Goal: Task Accomplishment & Management: Manage account settings

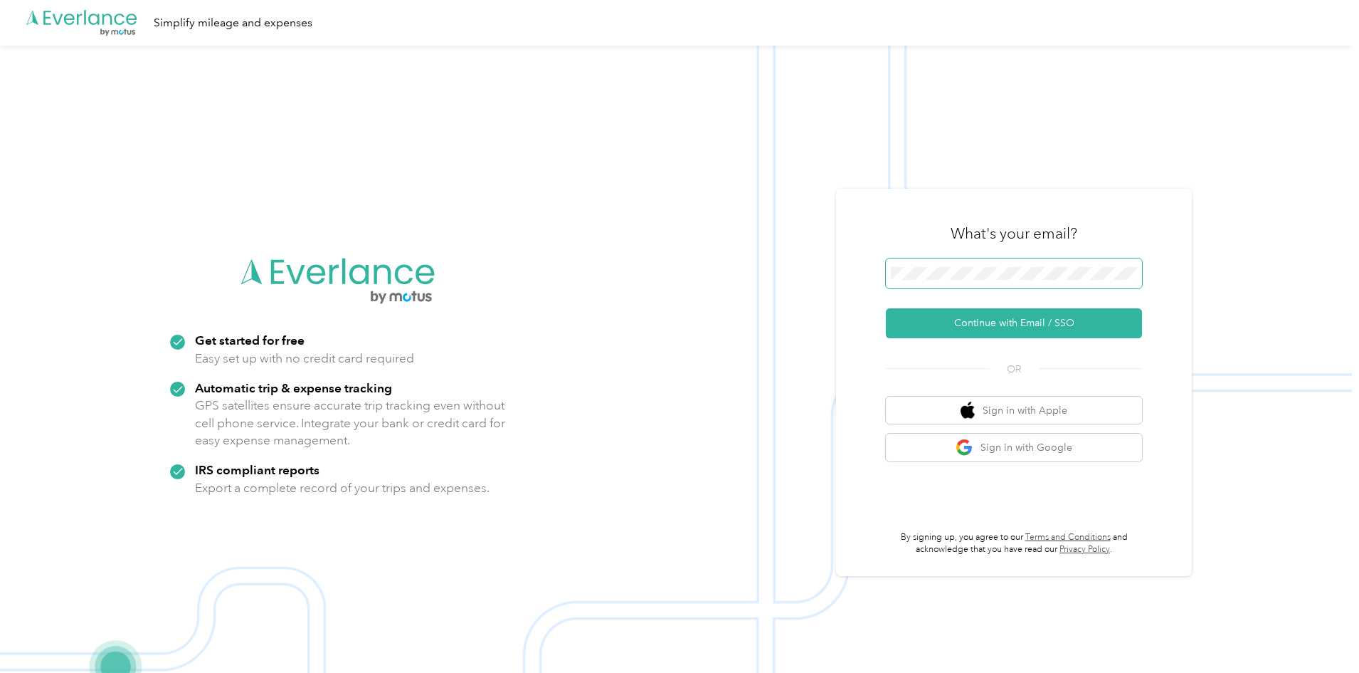
click at [994, 280] on span at bounding box center [1014, 273] width 256 height 30
click at [998, 320] on button "Continue with Email / SSO" at bounding box center [1014, 323] width 256 height 30
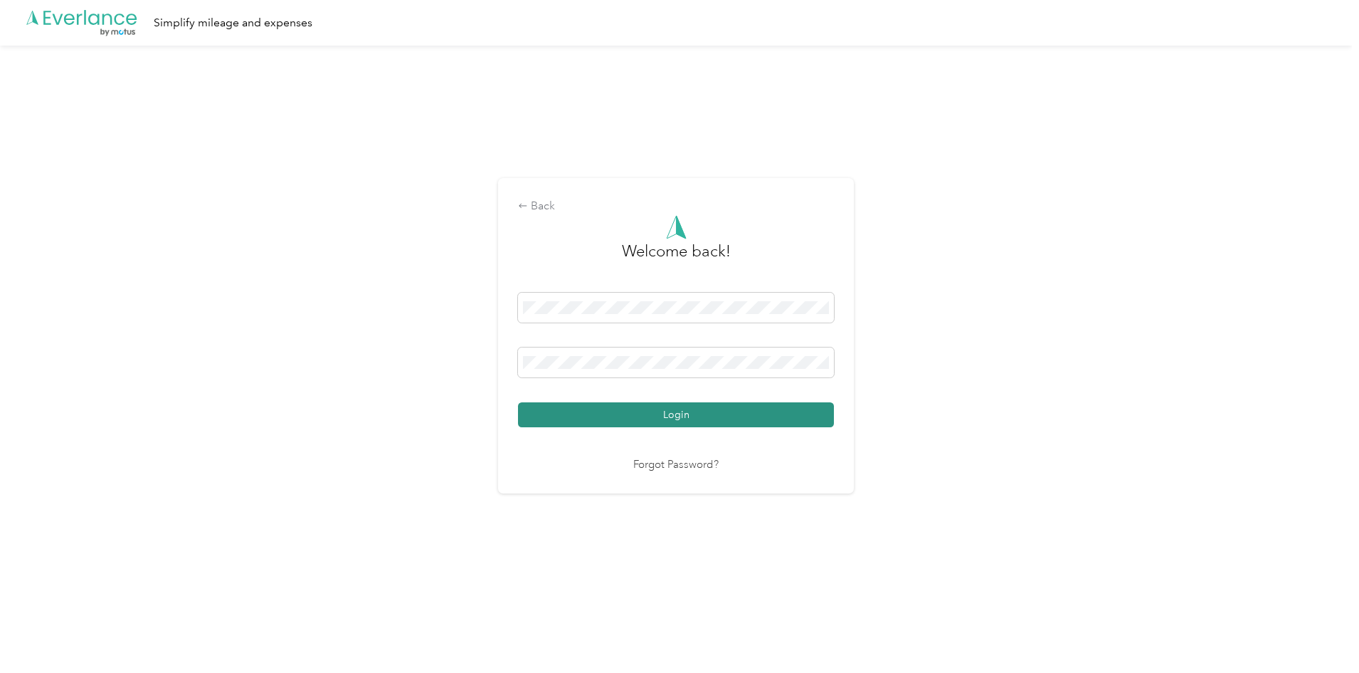
click at [697, 414] on button "Login" at bounding box center [676, 414] width 316 height 25
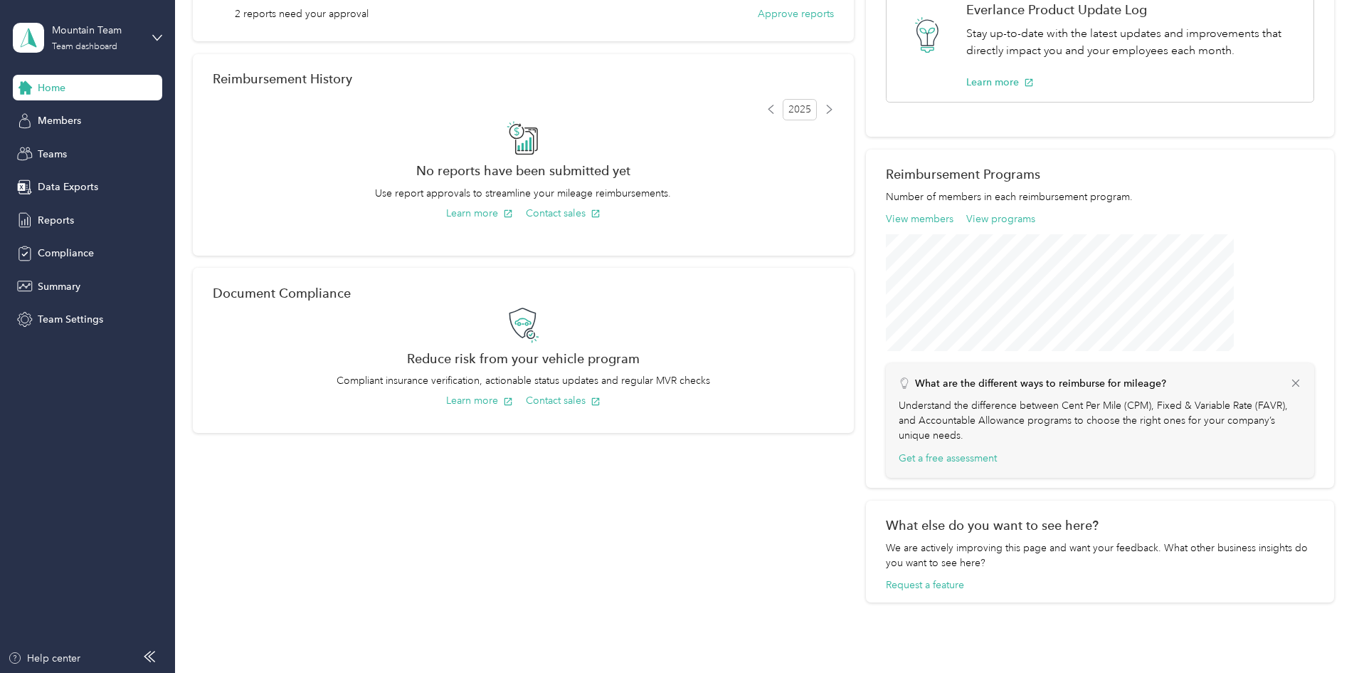
scroll to position [105, 0]
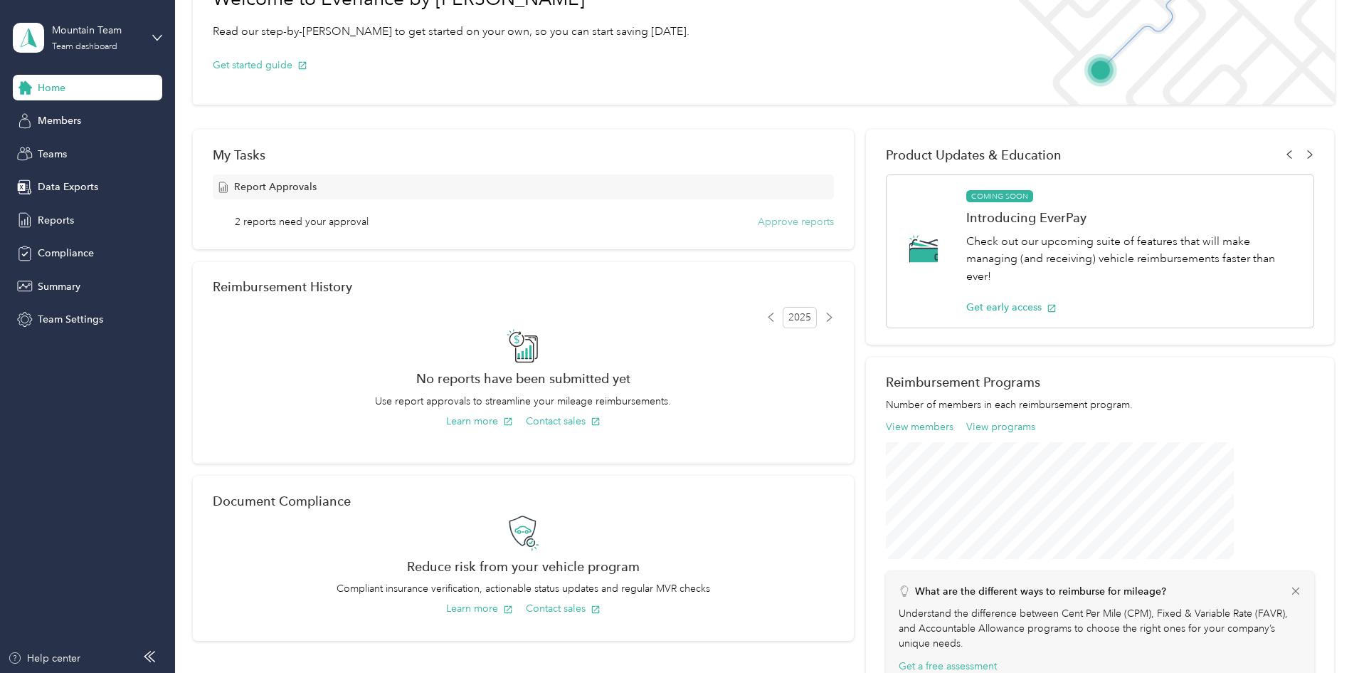
click at [772, 221] on button "Approve reports" at bounding box center [796, 221] width 76 height 15
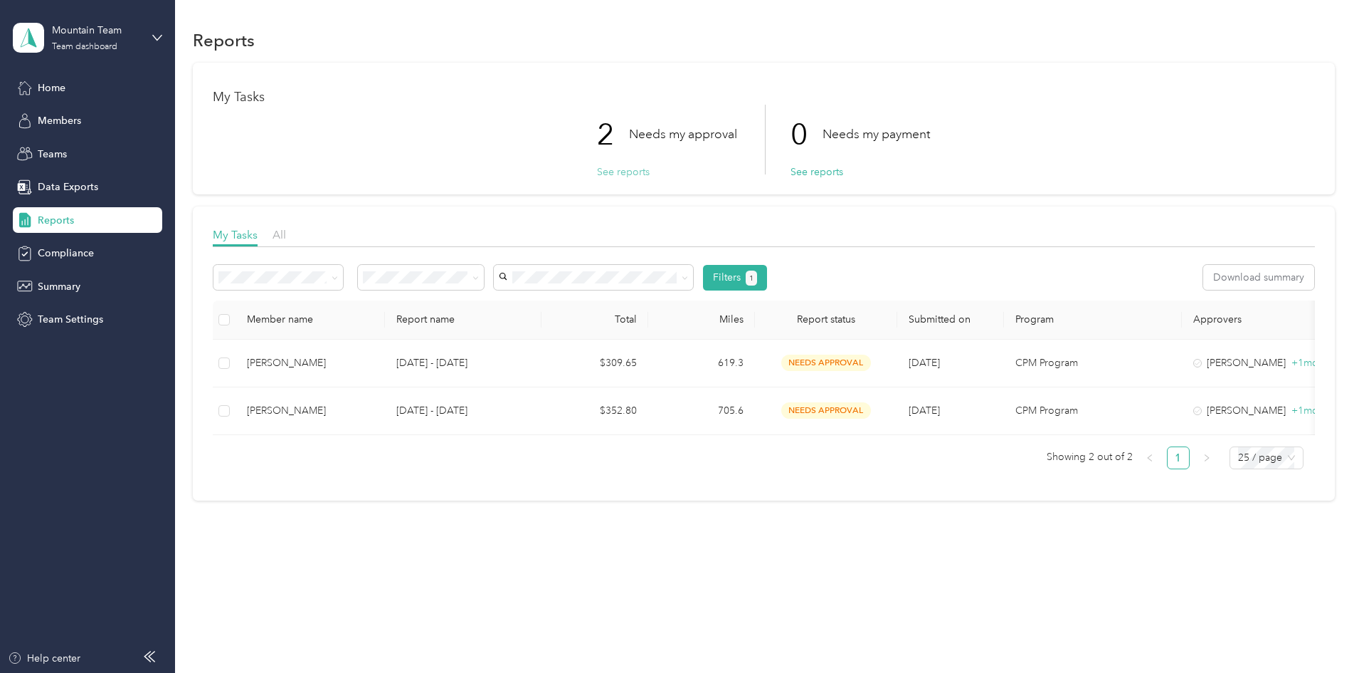
click at [641, 172] on button "See reports" at bounding box center [623, 171] width 53 height 15
click at [58, 152] on span "Teams" at bounding box center [52, 154] width 29 height 15
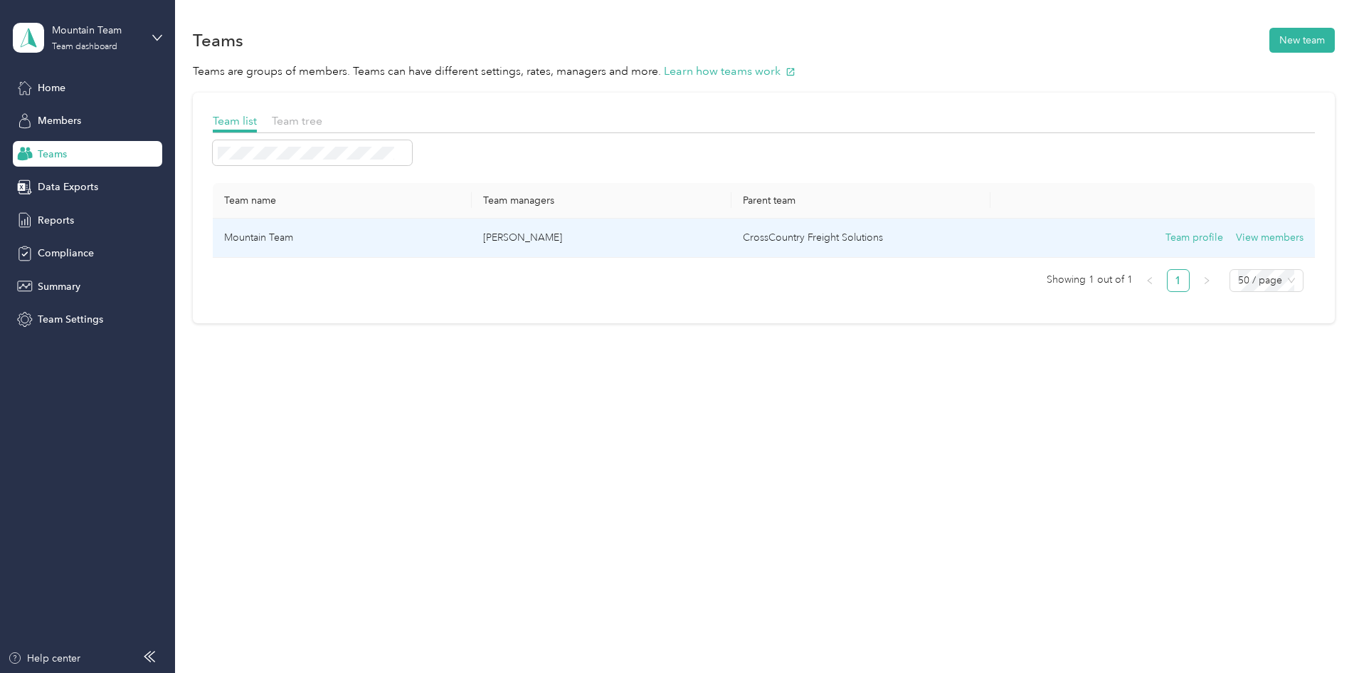
click at [599, 233] on p "[PERSON_NAME]" at bounding box center [601, 238] width 236 height 16
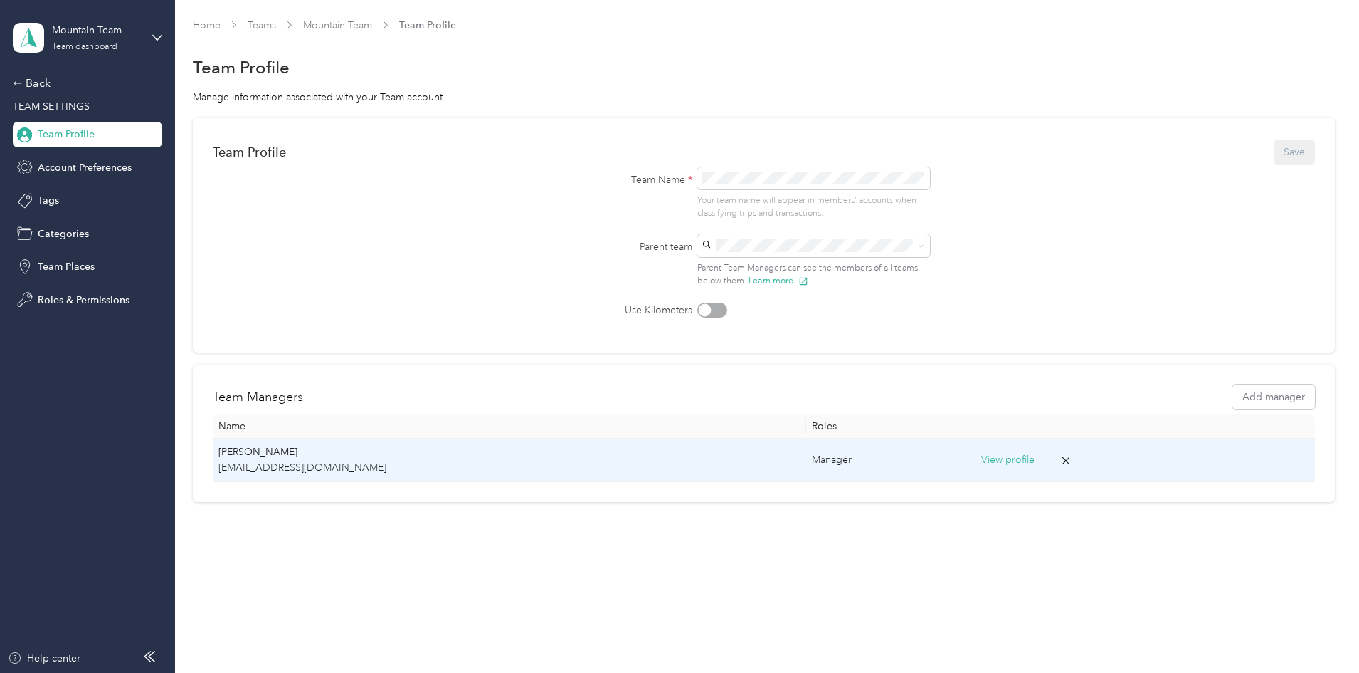
click at [981, 458] on button "View profile" at bounding box center [1007, 460] width 53 height 16
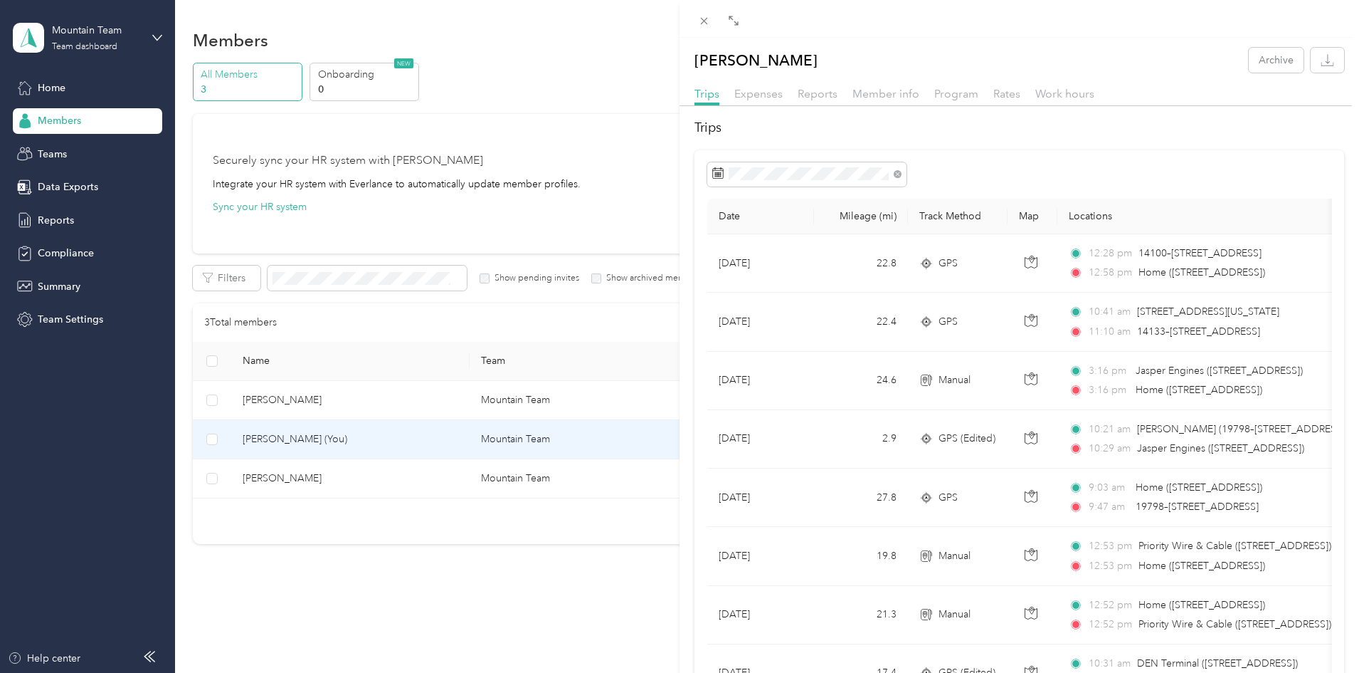
click at [48, 222] on div "[PERSON_NAME] Archive Trips Expenses Reports Member info Program Rates Work hou…" at bounding box center [679, 336] width 1359 height 673
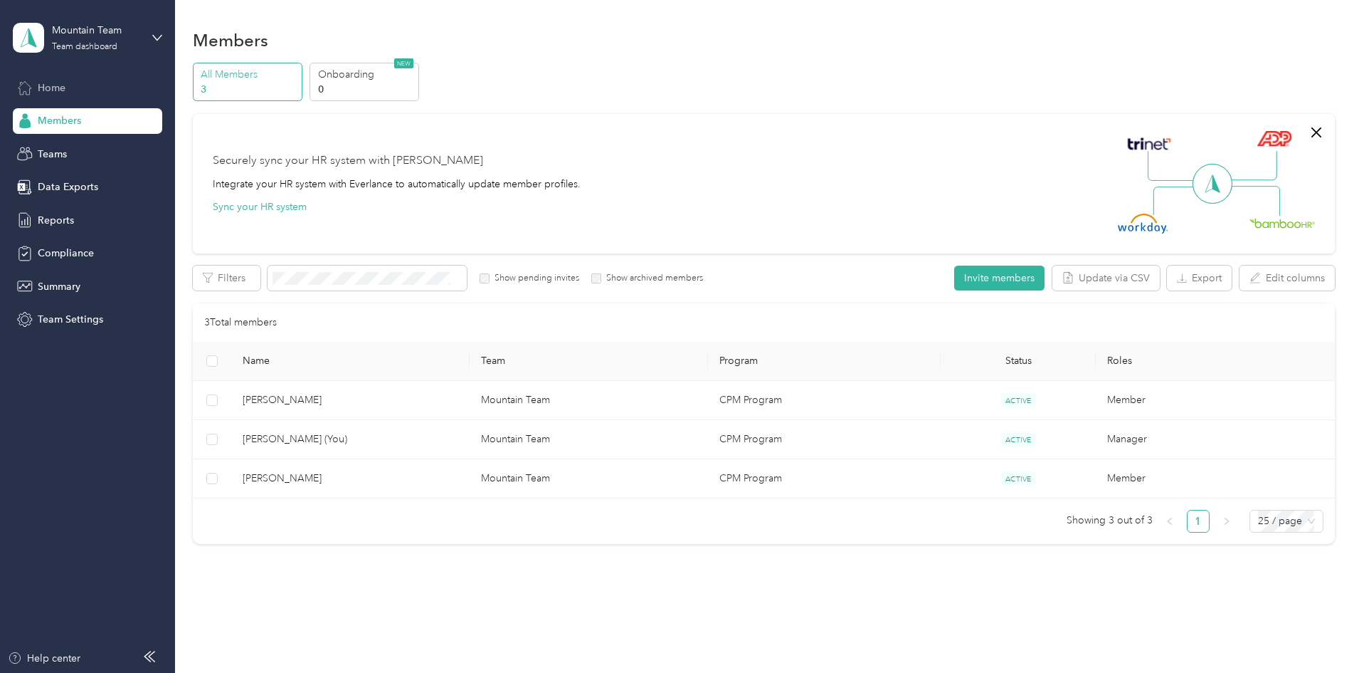
click at [55, 87] on span "Home" at bounding box center [52, 87] width 28 height 15
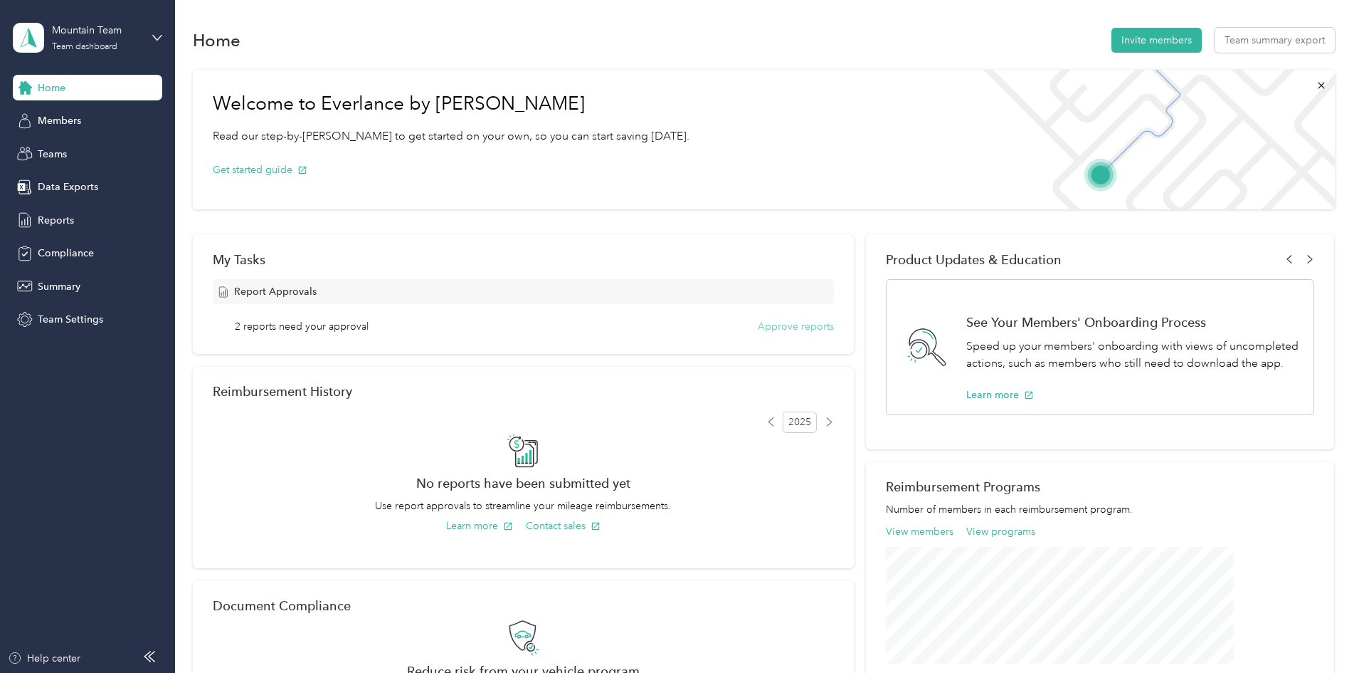
click at [775, 322] on button "Approve reports" at bounding box center [796, 326] width 76 height 15
